Goal: Navigation & Orientation: Go to known website

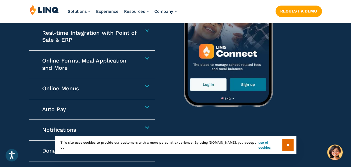
scroll to position [887, 0]
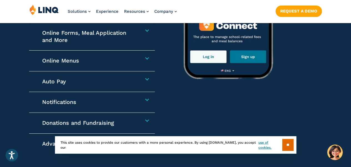
click at [137, 79] on h4 "Auto Pay" at bounding box center [89, 81] width 95 height 7
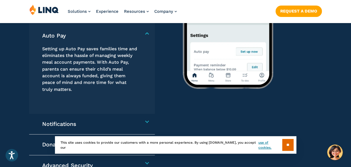
scroll to position [934, 0]
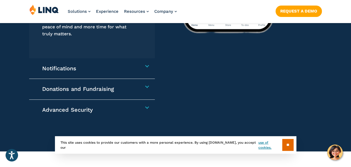
click at [137, 67] on h4 "Notifications" at bounding box center [89, 68] width 95 height 7
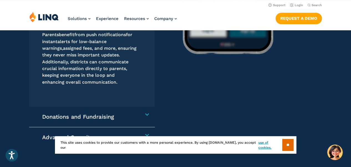
scroll to position [906, 0]
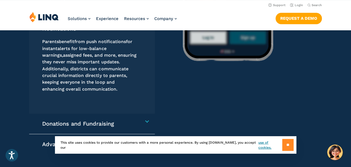
click at [288, 143] on input "**" at bounding box center [287, 145] width 11 height 12
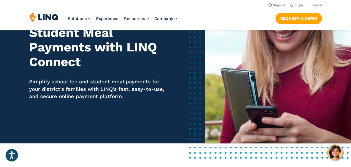
scroll to position [0, 0]
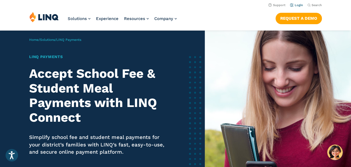
click at [298, 5] on link "Login" at bounding box center [296, 5] width 13 height 4
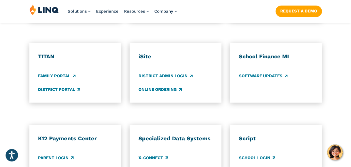
scroll to position [443, 0]
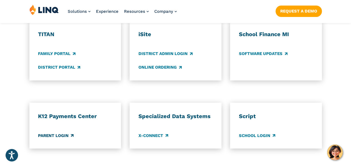
click at [52, 132] on link "Parent Login" at bounding box center [55, 135] width 35 height 6
